Goal: Find specific page/section: Find specific page/section

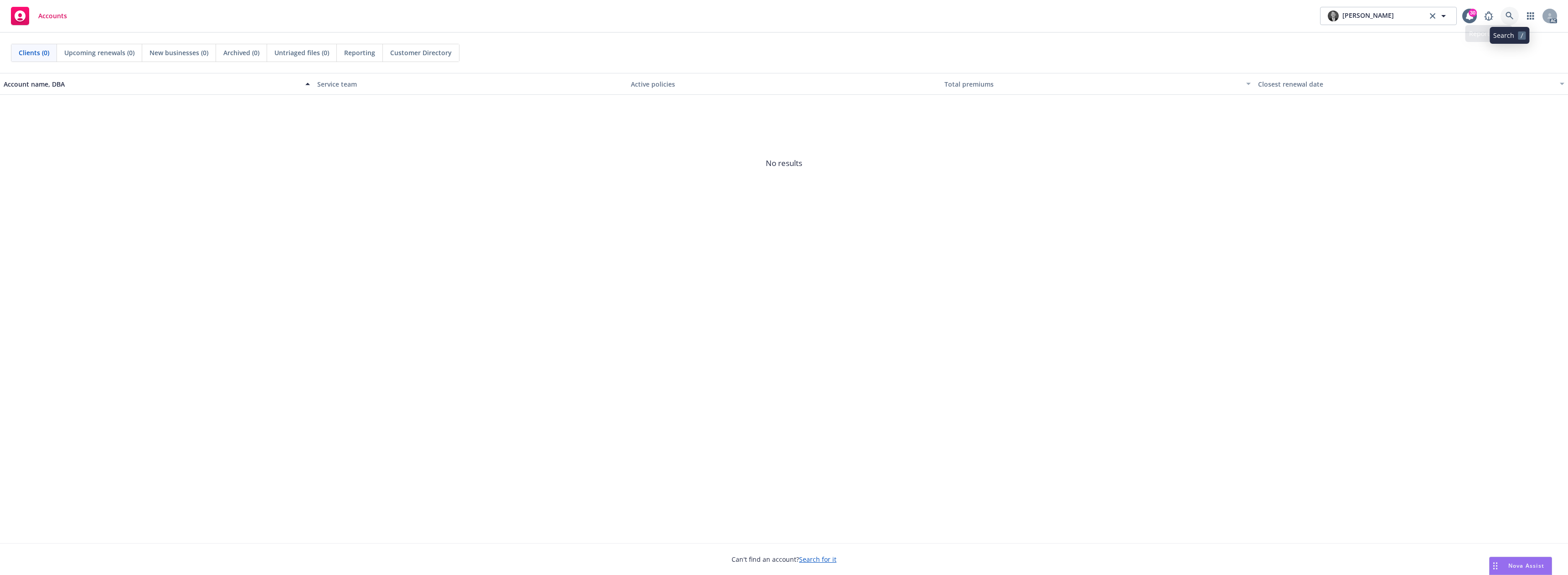
click at [1514, 13] on link at bounding box center [1510, 15] width 19 height 19
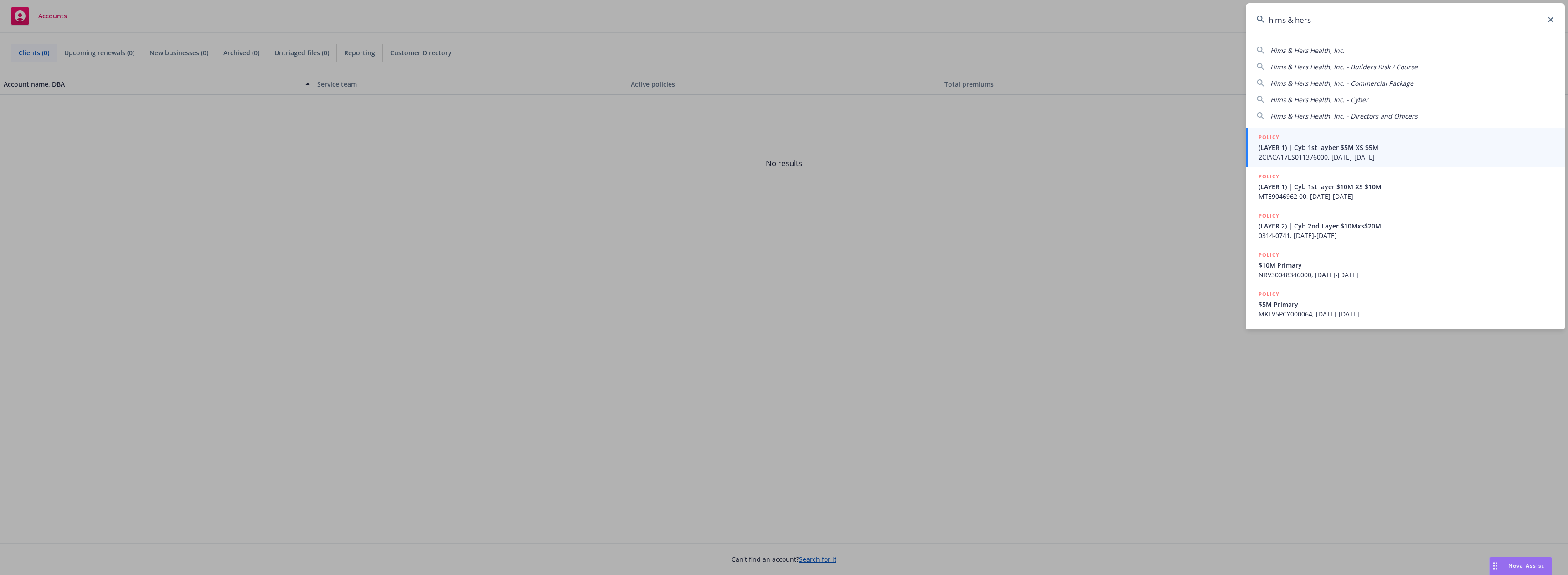
type input "hims & hers"
click at [1322, 146] on span "(LAYER 1) | Cyb 1st layber $5M XS $5M" at bounding box center [1406, 147] width 295 height 10
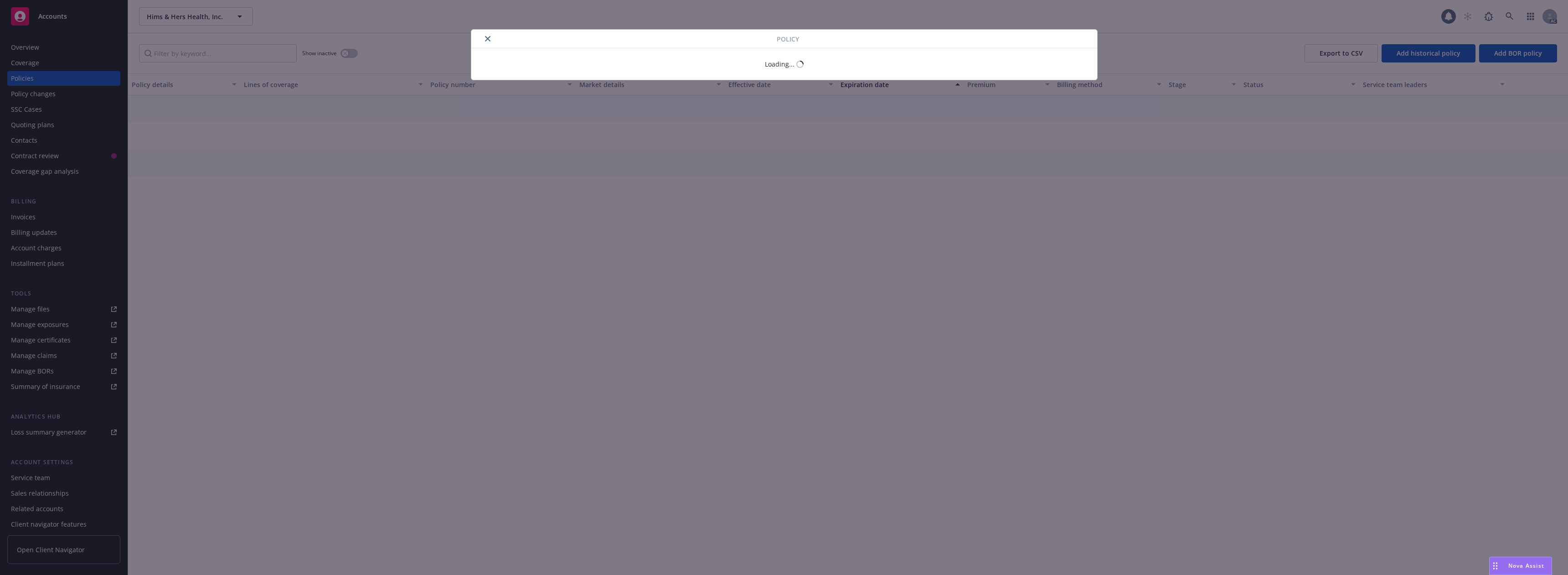
click at [38, 78] on div "Policy Loading..." at bounding box center [784, 287] width 1568 height 575
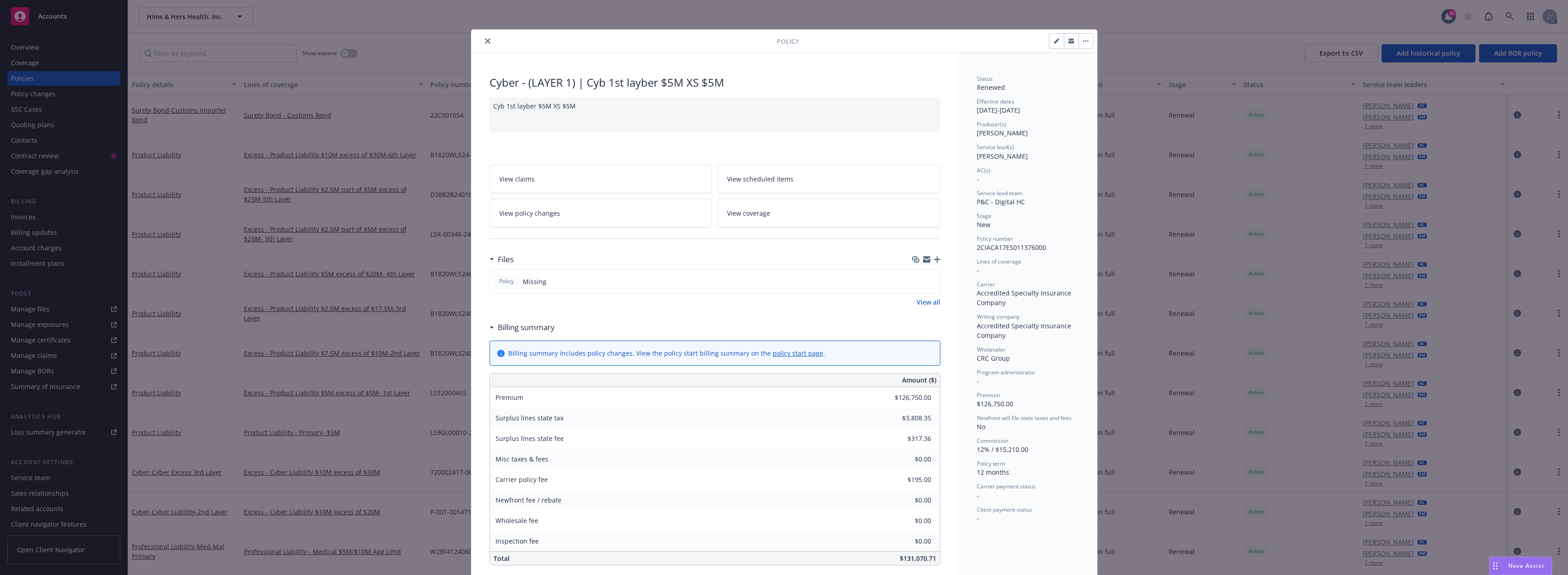
click at [486, 40] on icon "close" at bounding box center [488, 40] width 6 height 6
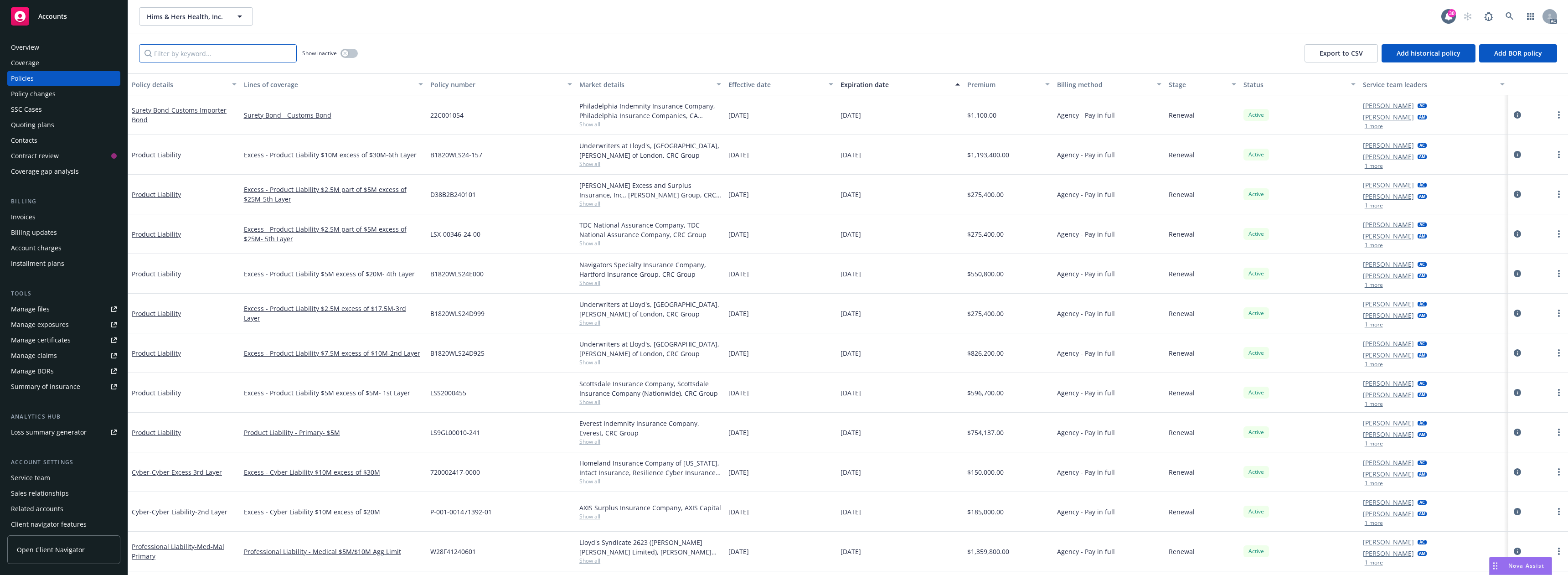
click at [191, 49] on input "Filter by keyword..." at bounding box center [218, 53] width 158 height 19
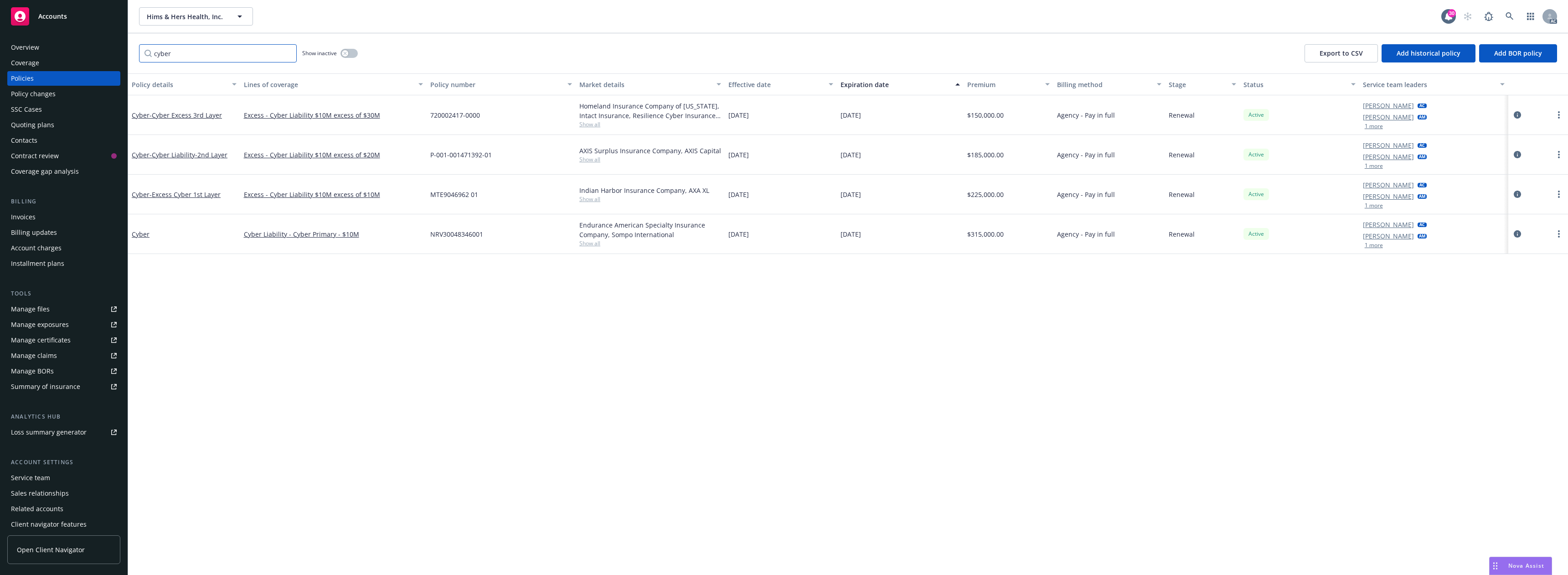
type input "cyber"
click at [1509, 14] on icon at bounding box center [1510, 16] width 8 height 8
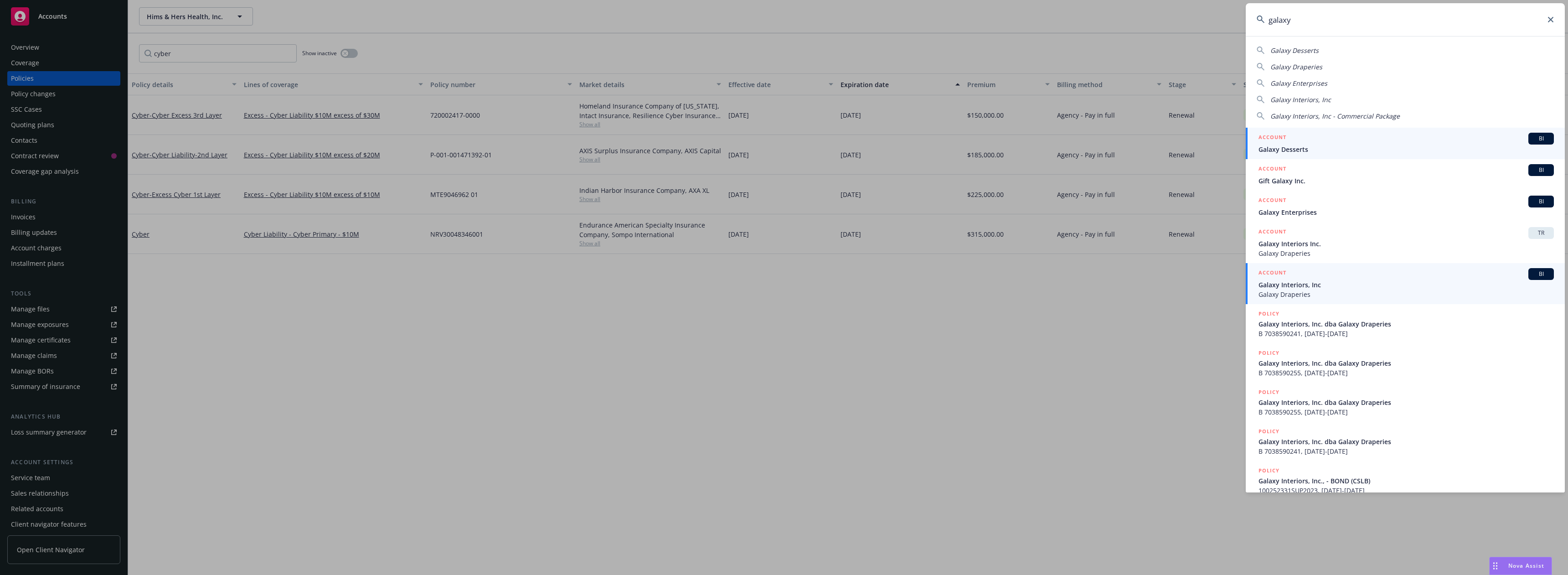
type input "galaxy"
click at [1292, 289] on span "Galaxy Interiors, Inc" at bounding box center [1406, 285] width 295 height 10
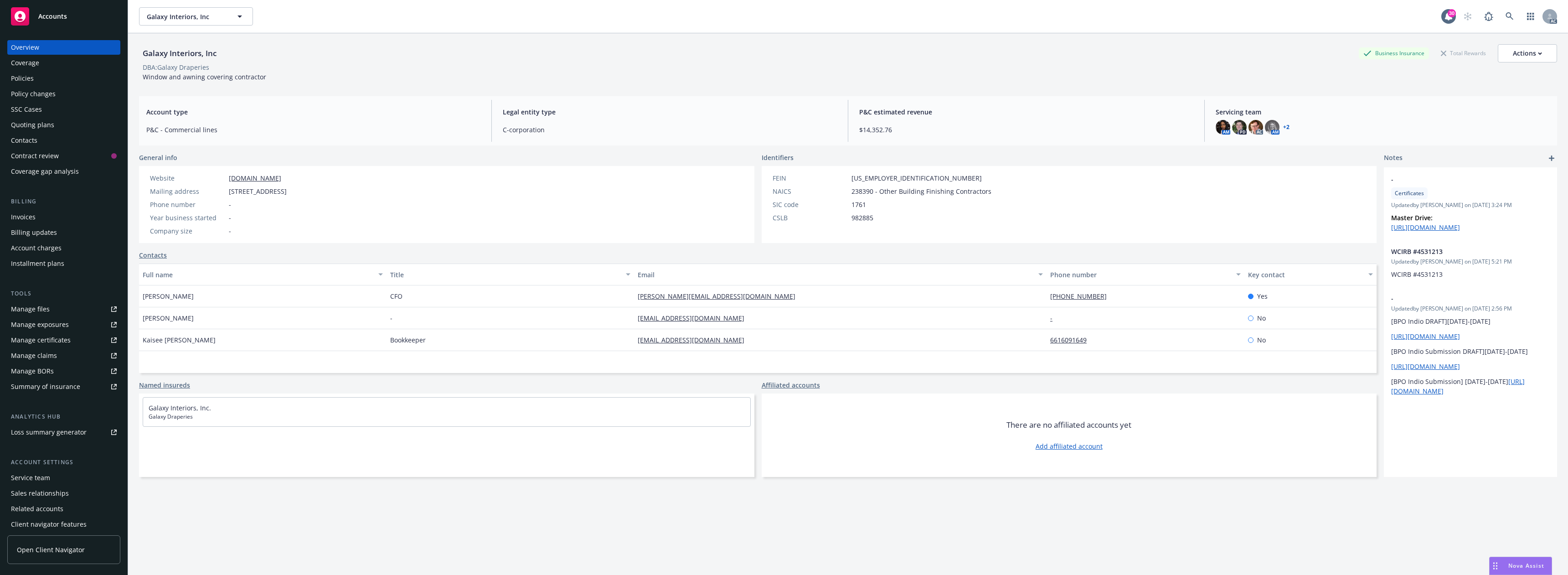
click at [32, 81] on div "Policies" at bounding box center [23, 78] width 23 height 15
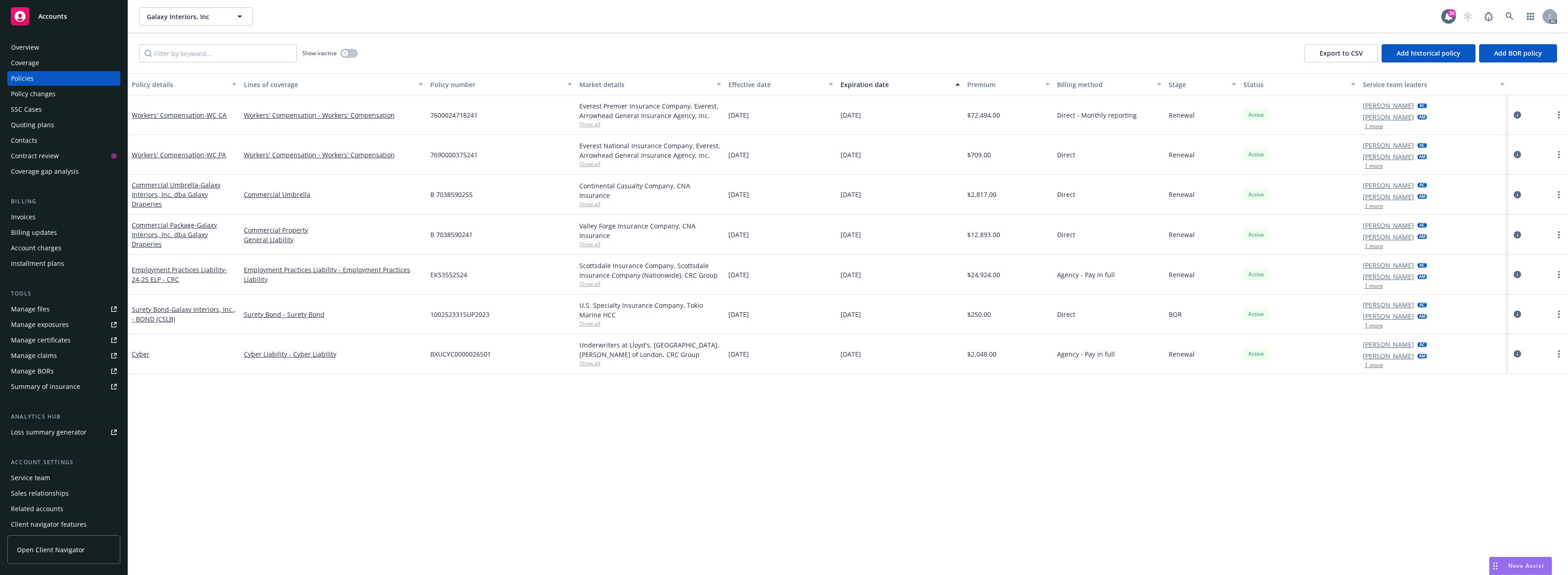
click at [1371, 367] on button "1 more" at bounding box center [1374, 365] width 19 height 6
